Goal: Communication & Community: Answer question/provide support

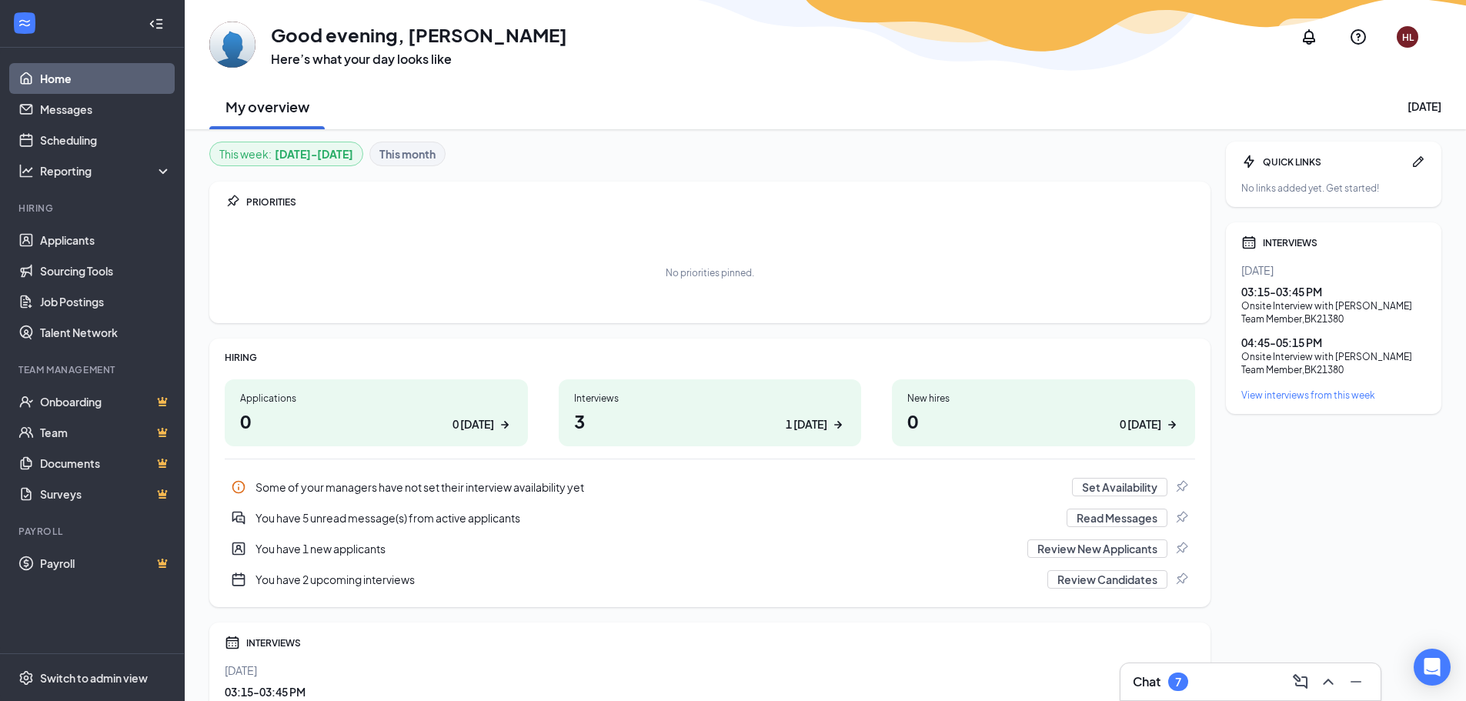
click at [1235, 678] on div "Chat 7" at bounding box center [1251, 682] width 236 height 25
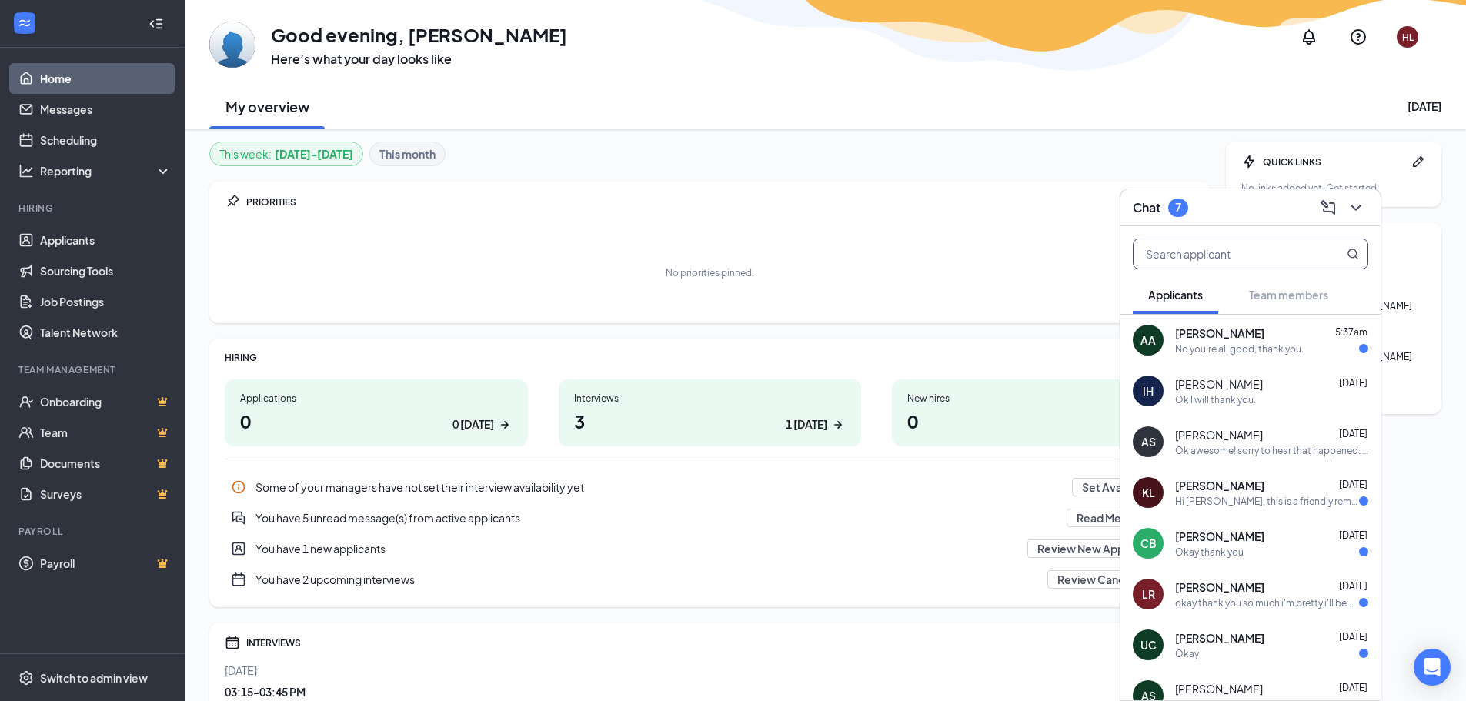
click at [1228, 247] on input "text" at bounding box center [1225, 253] width 182 height 29
click at [70, 240] on link "Applicants" at bounding box center [106, 240] width 132 height 31
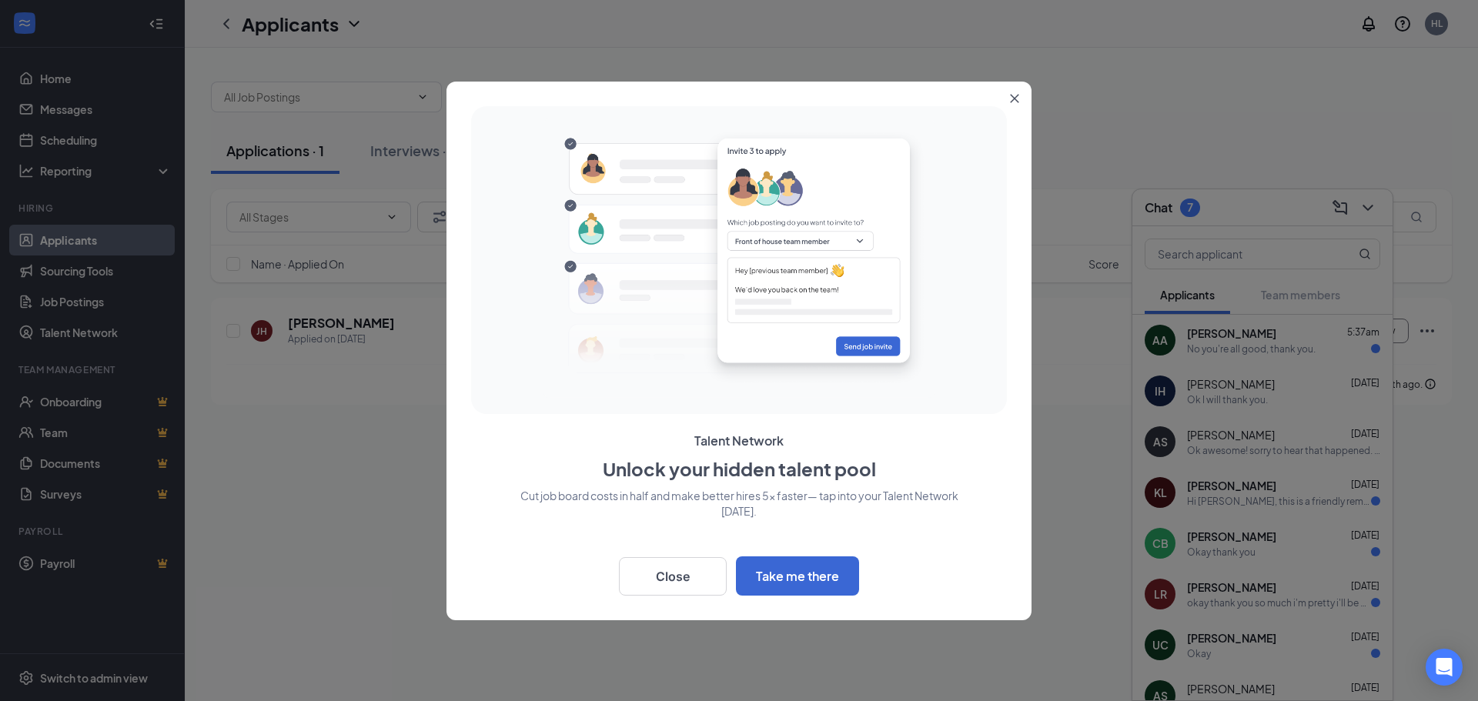
click at [1017, 99] on icon "Close" at bounding box center [1014, 98] width 9 height 9
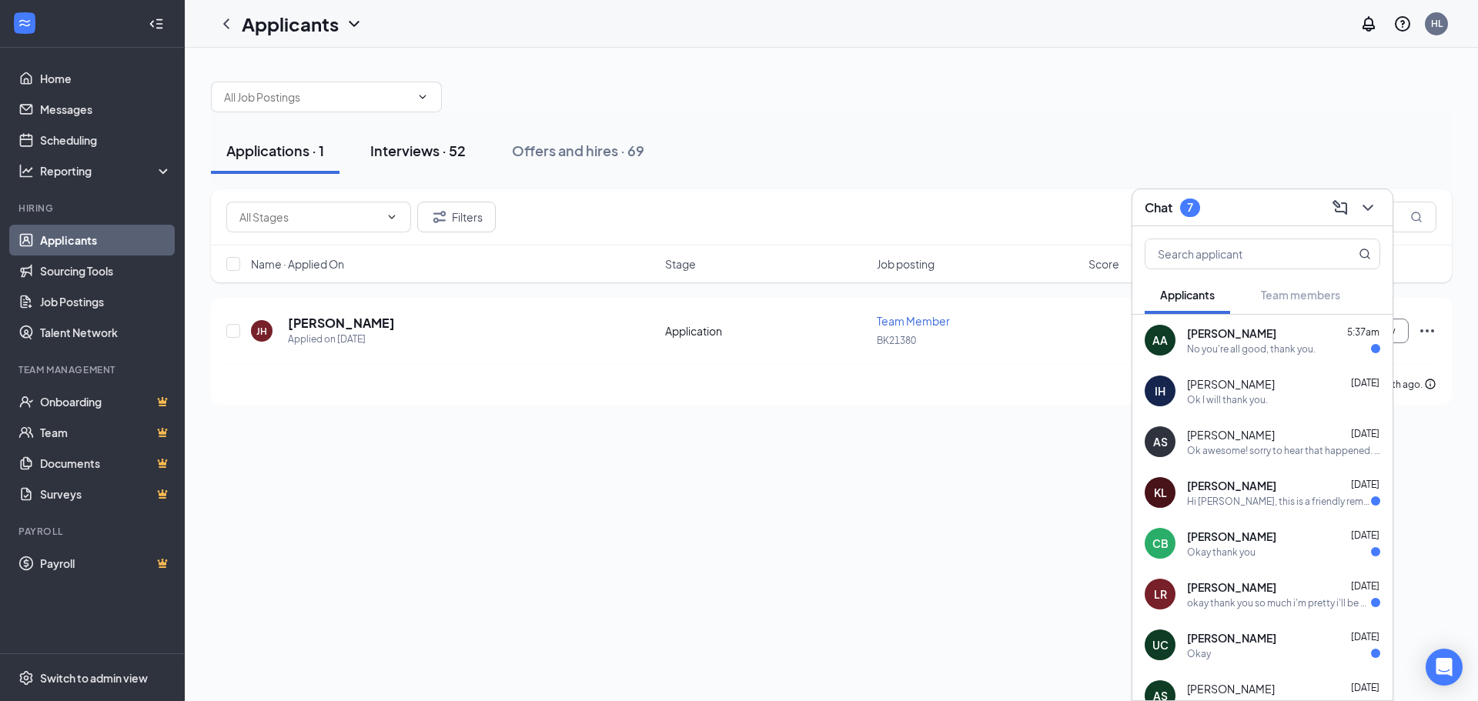
click at [442, 153] on div "Interviews · 52" at bounding box center [417, 150] width 95 height 19
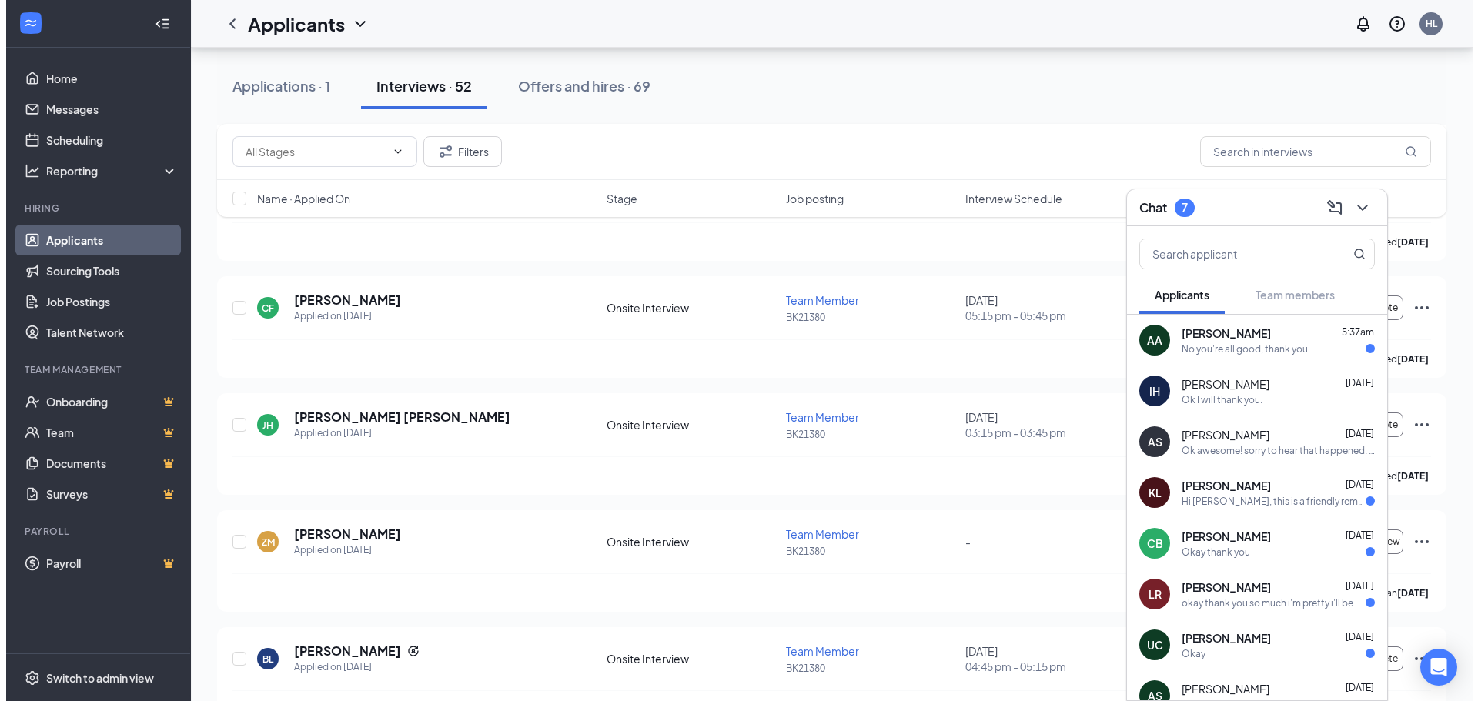
scroll to position [2155, 0]
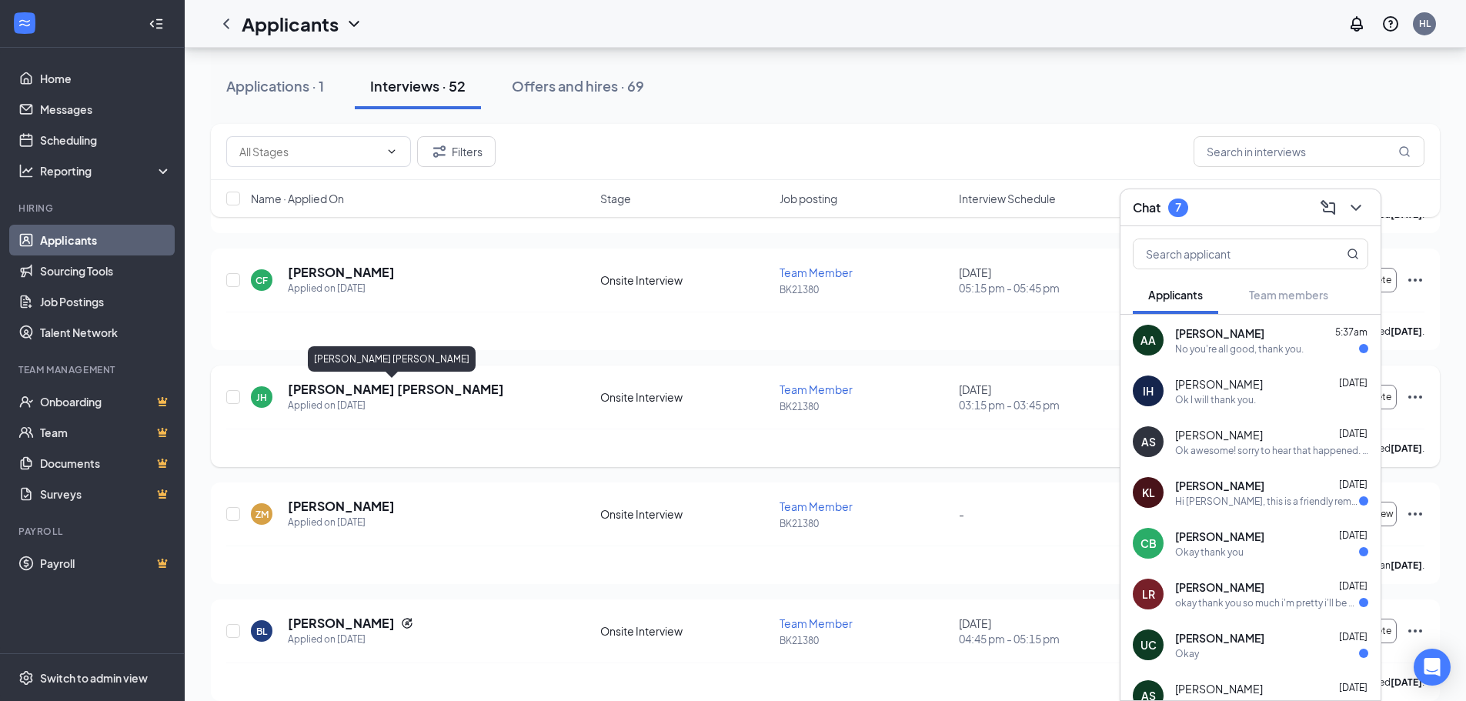
click at [452, 391] on h5 "[PERSON_NAME] [PERSON_NAME]" at bounding box center [396, 389] width 216 height 17
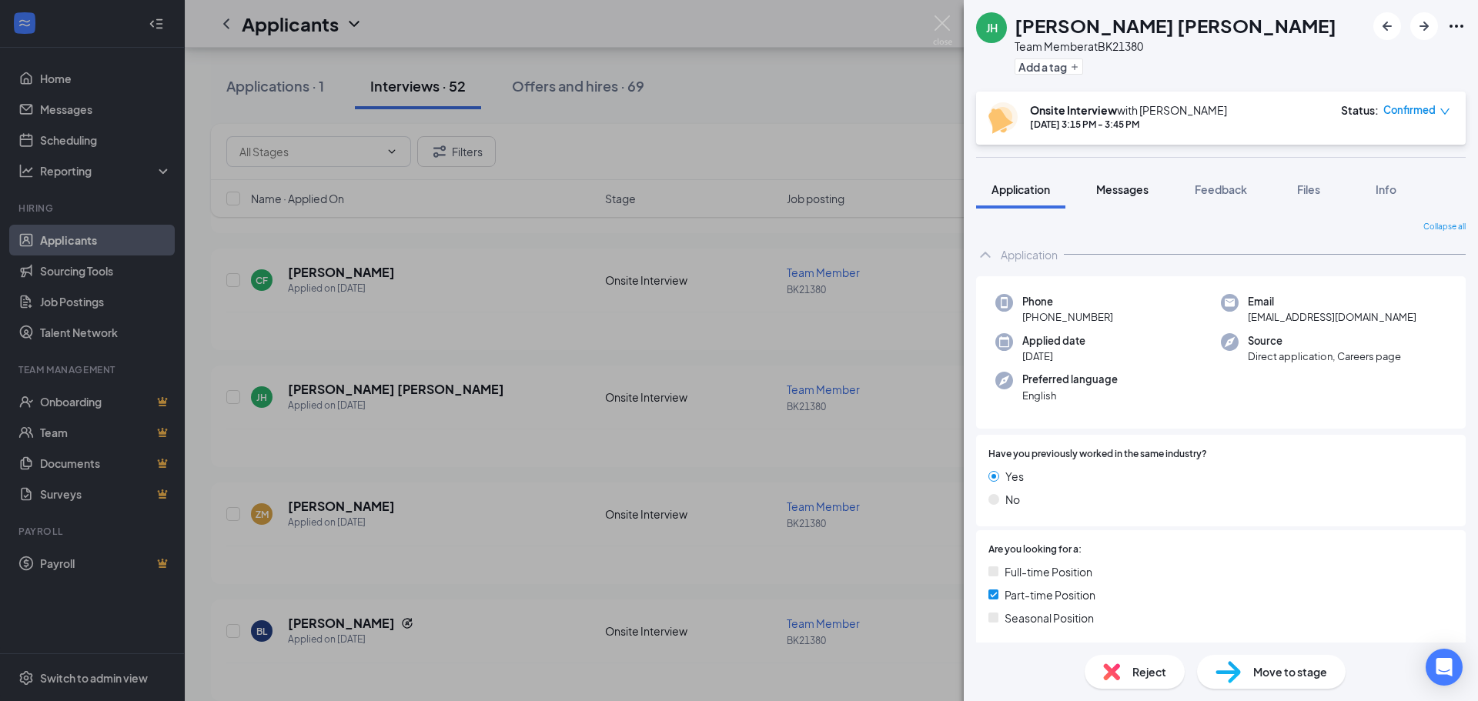
click at [1134, 189] on span "Messages" at bounding box center [1122, 189] width 52 height 14
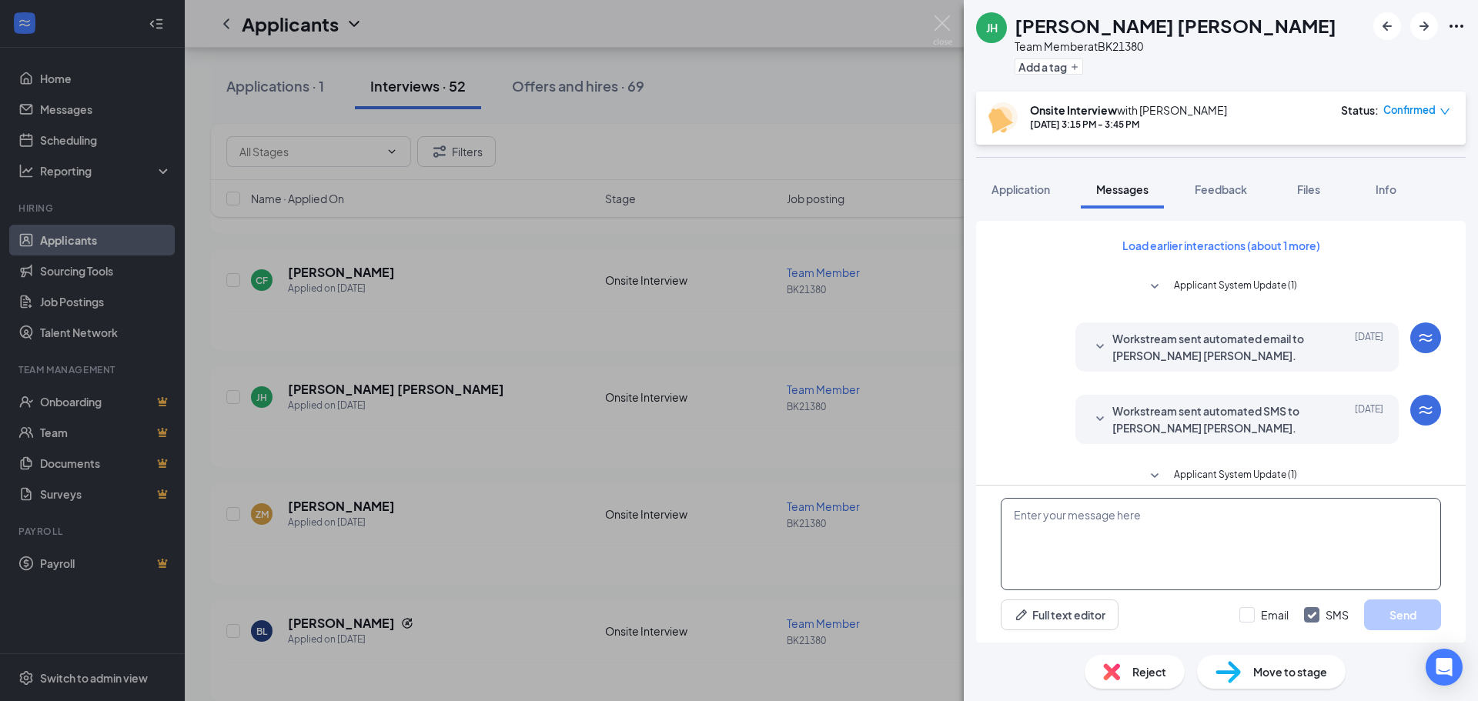
click at [1166, 530] on textarea at bounding box center [1221, 544] width 440 height 92
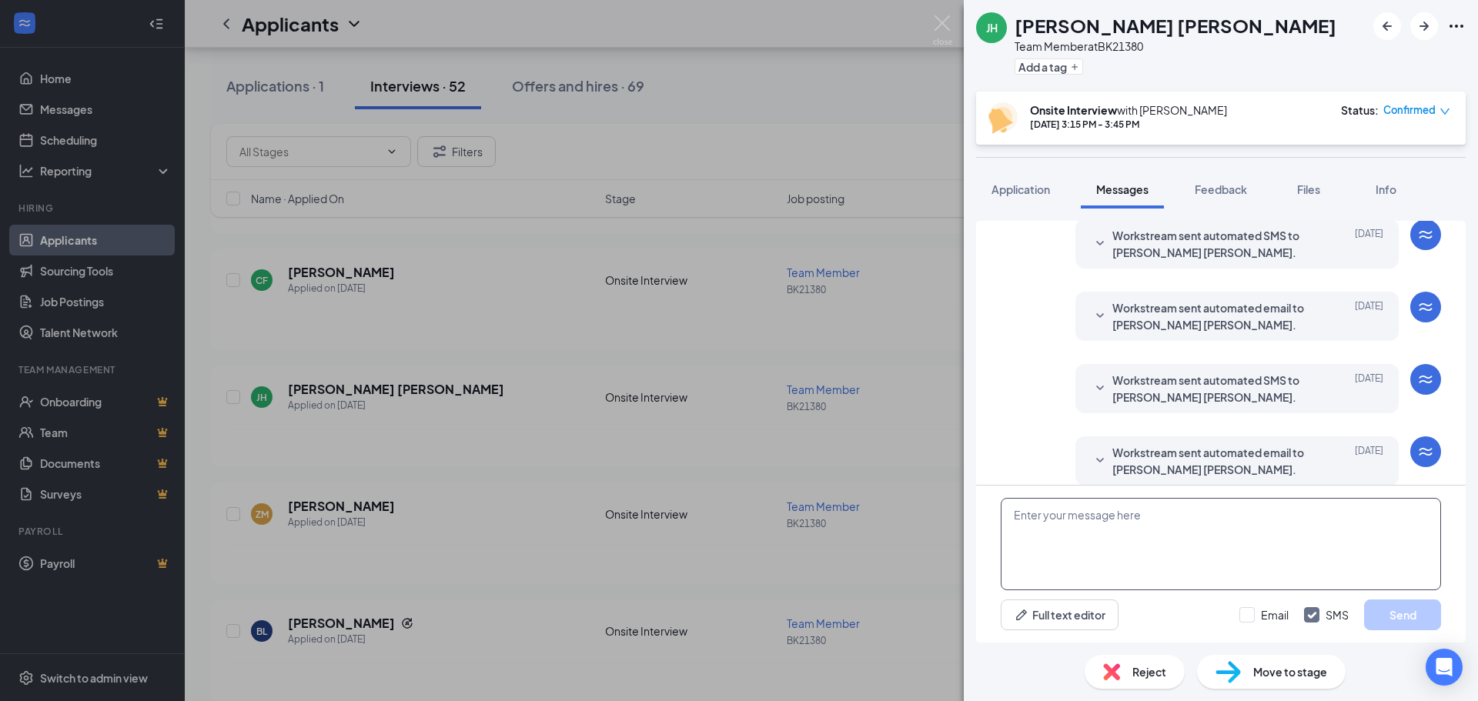
scroll to position [453, 0]
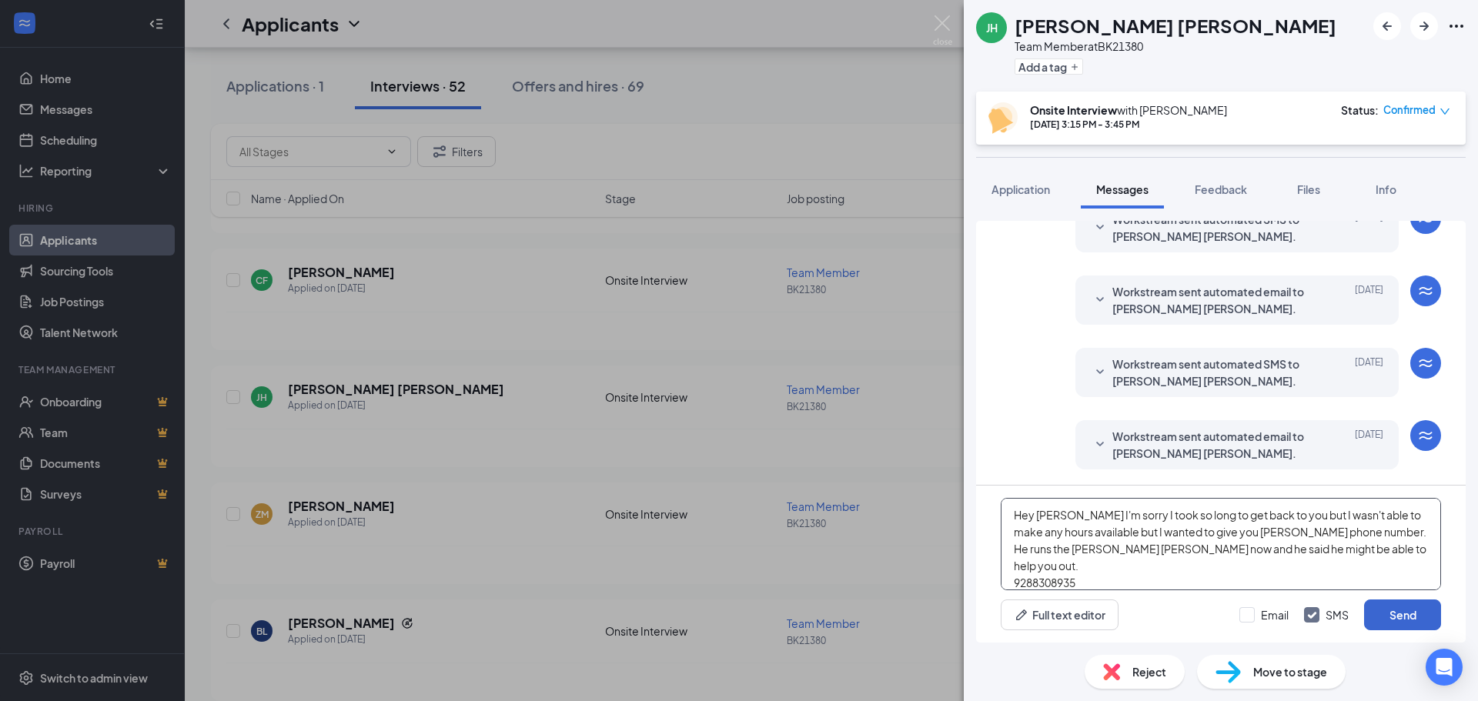
type textarea "Hey [PERSON_NAME] I'm sorry I took so long to get back to you but I wasn't able…"
click at [1402, 619] on button "Send" at bounding box center [1402, 615] width 77 height 31
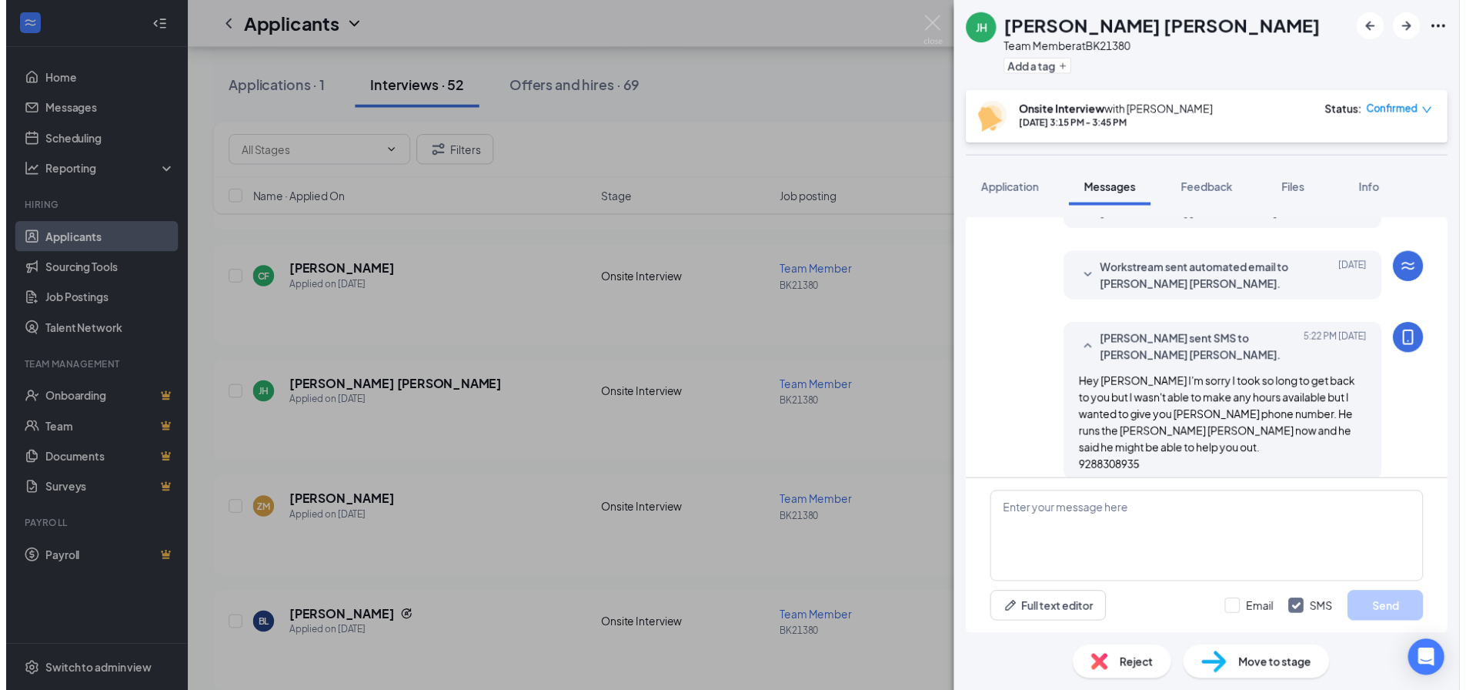
scroll to position [620, 0]
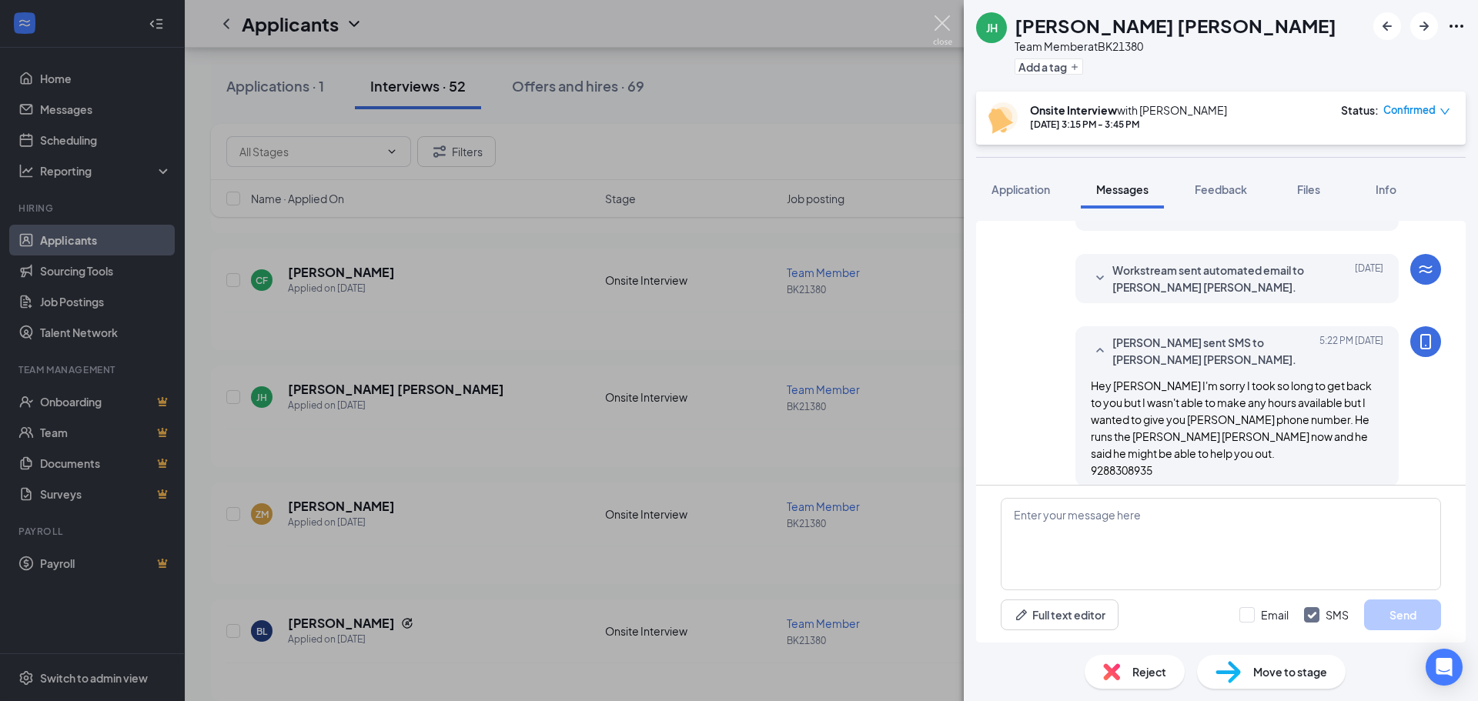
click at [942, 27] on img at bounding box center [942, 30] width 19 height 30
